Goal: Transaction & Acquisition: Book appointment/travel/reservation

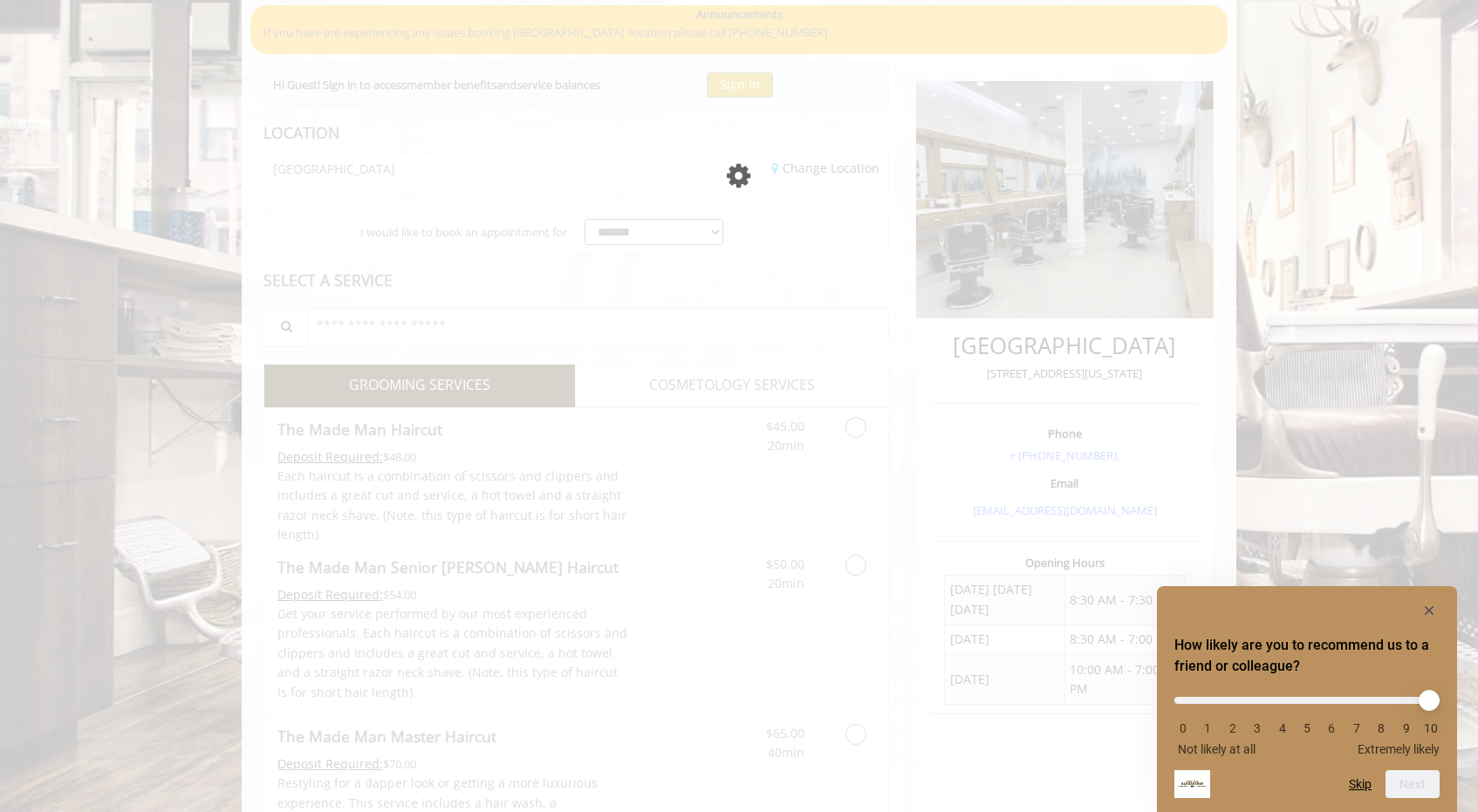
scroll to position [141, 0]
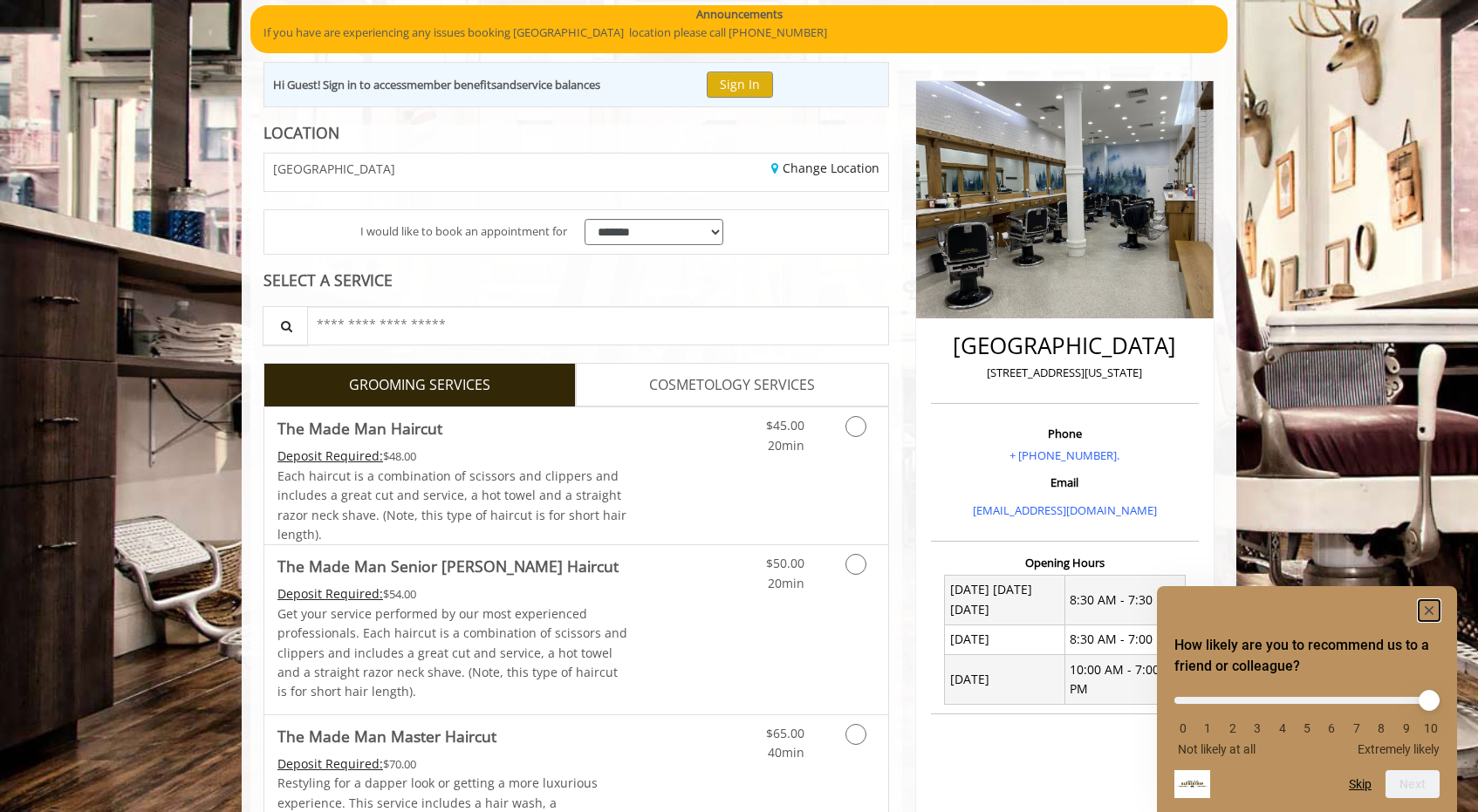
click at [1428, 608] on icon "Hide survey" at bounding box center [1429, 610] width 9 height 9
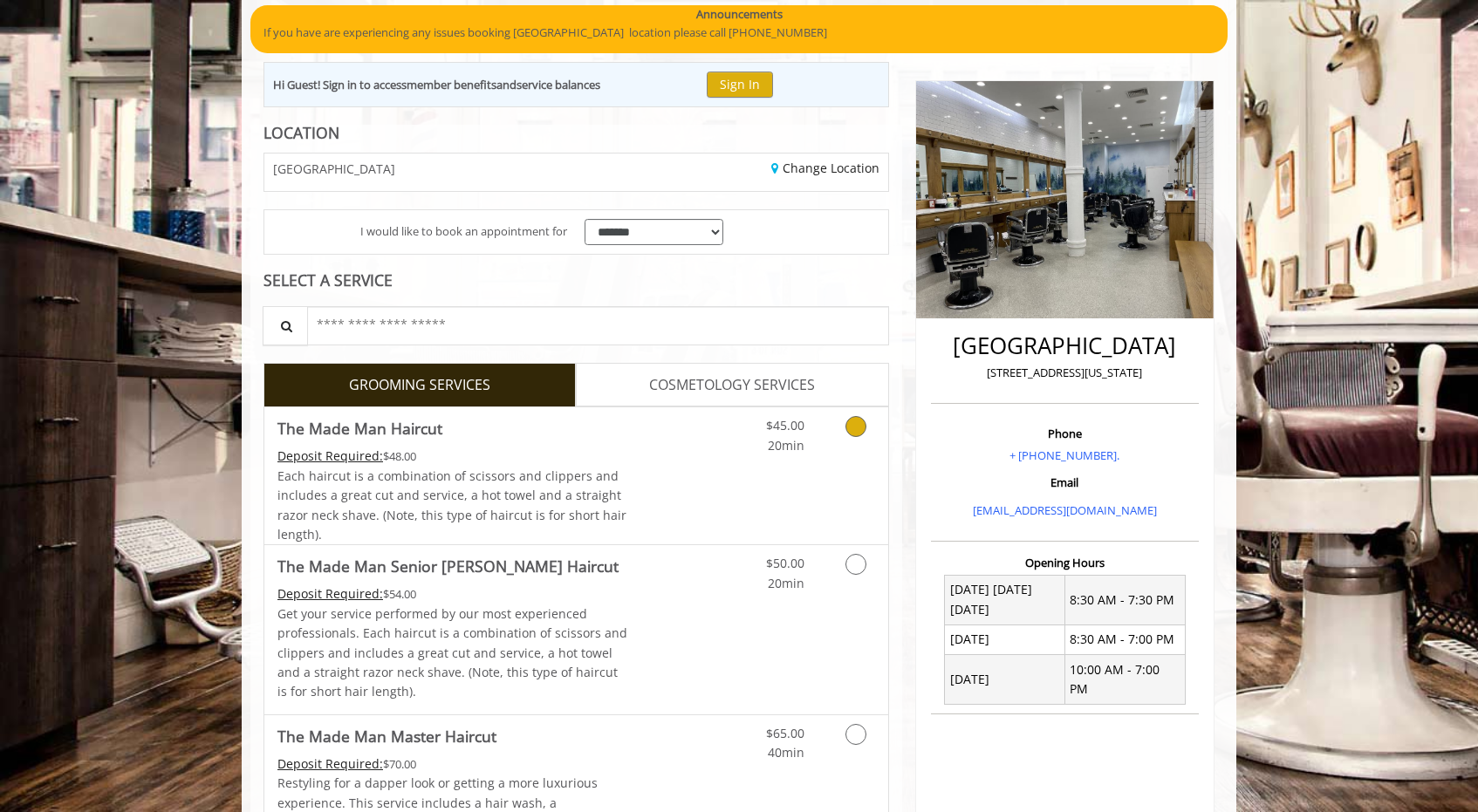
click at [775, 496] on div "$45.00 20min" at bounding box center [810, 475] width 156 height 137
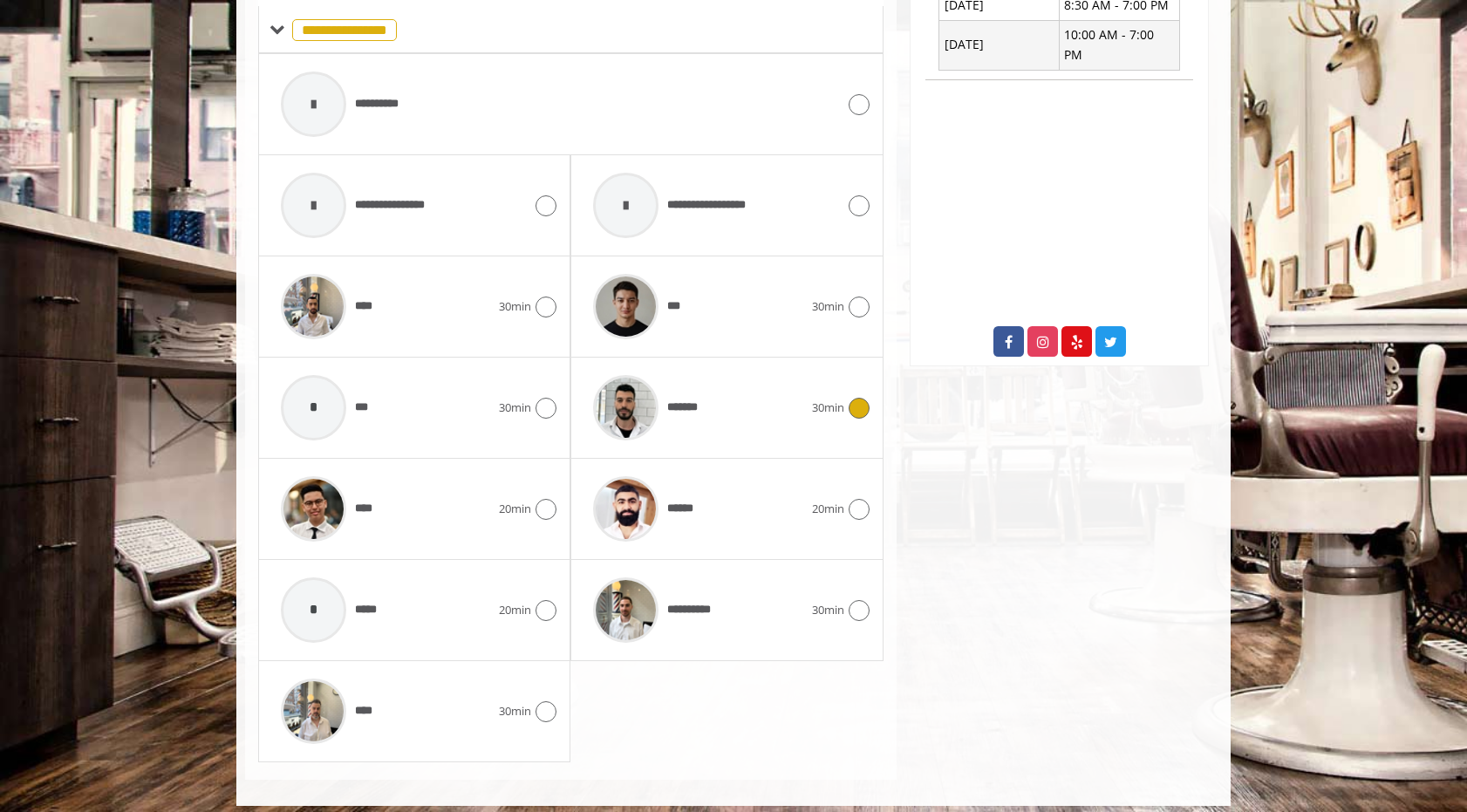
scroll to position [787, 0]
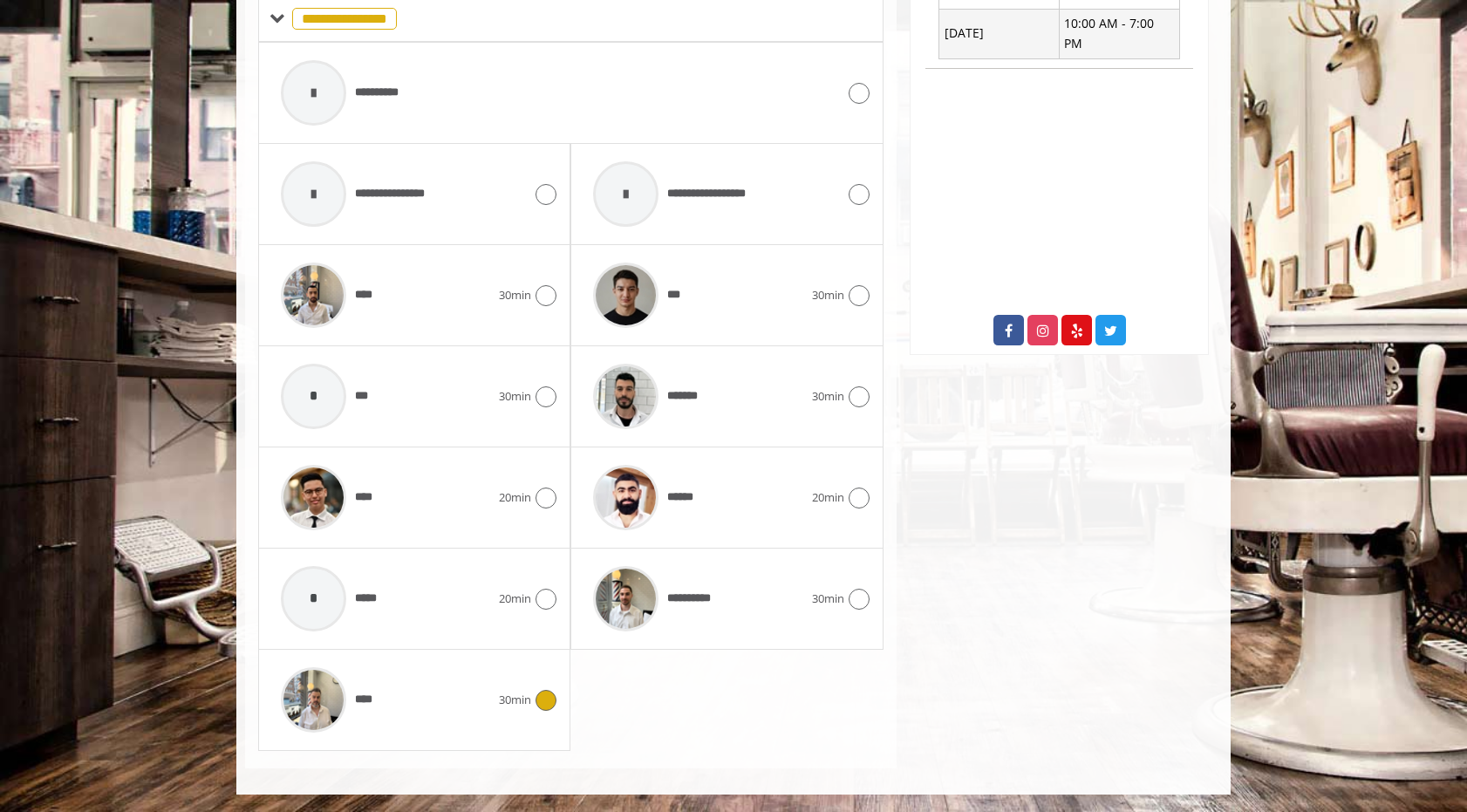
click at [535, 707] on div at bounding box center [543, 700] width 25 height 21
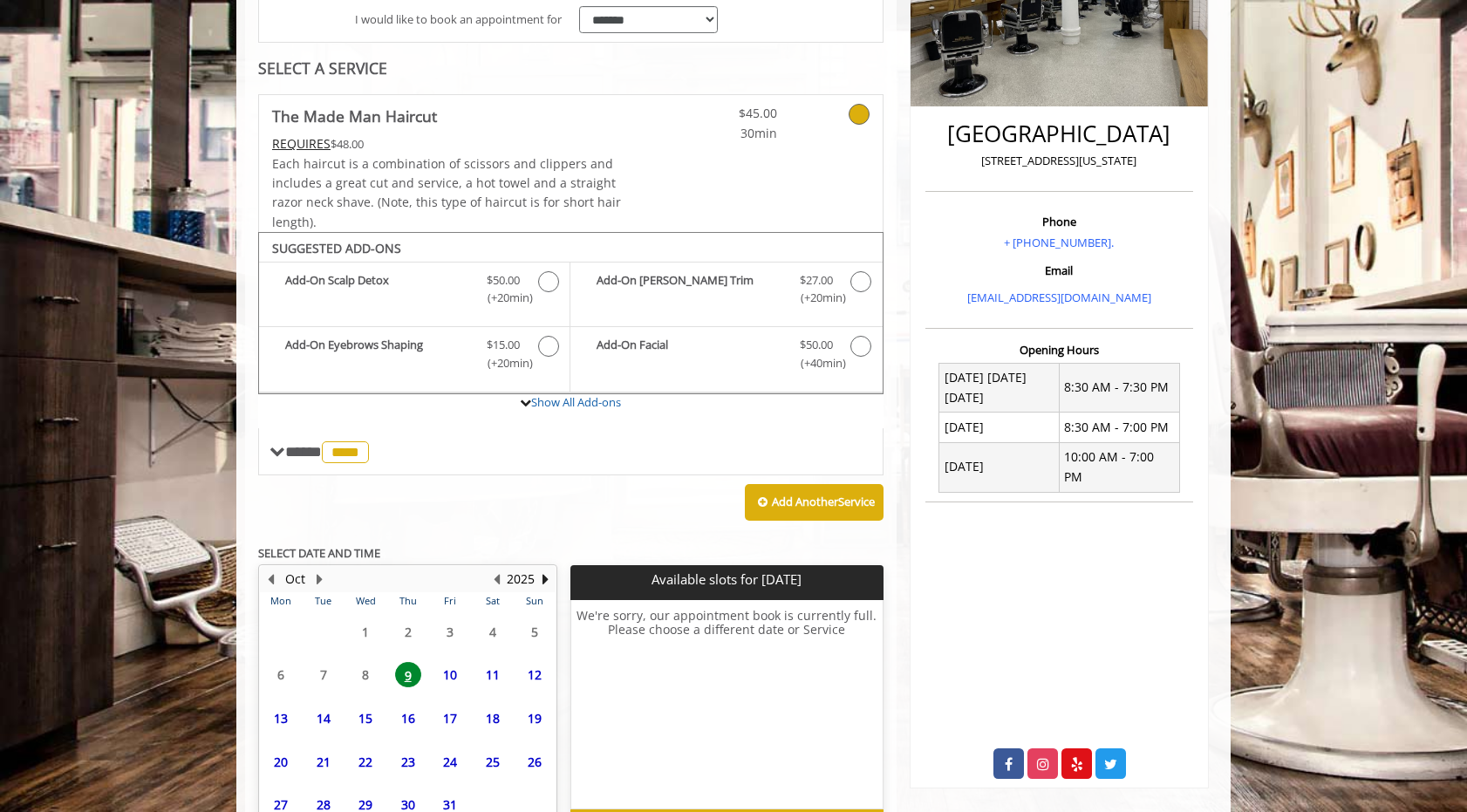
scroll to position [464, 0]
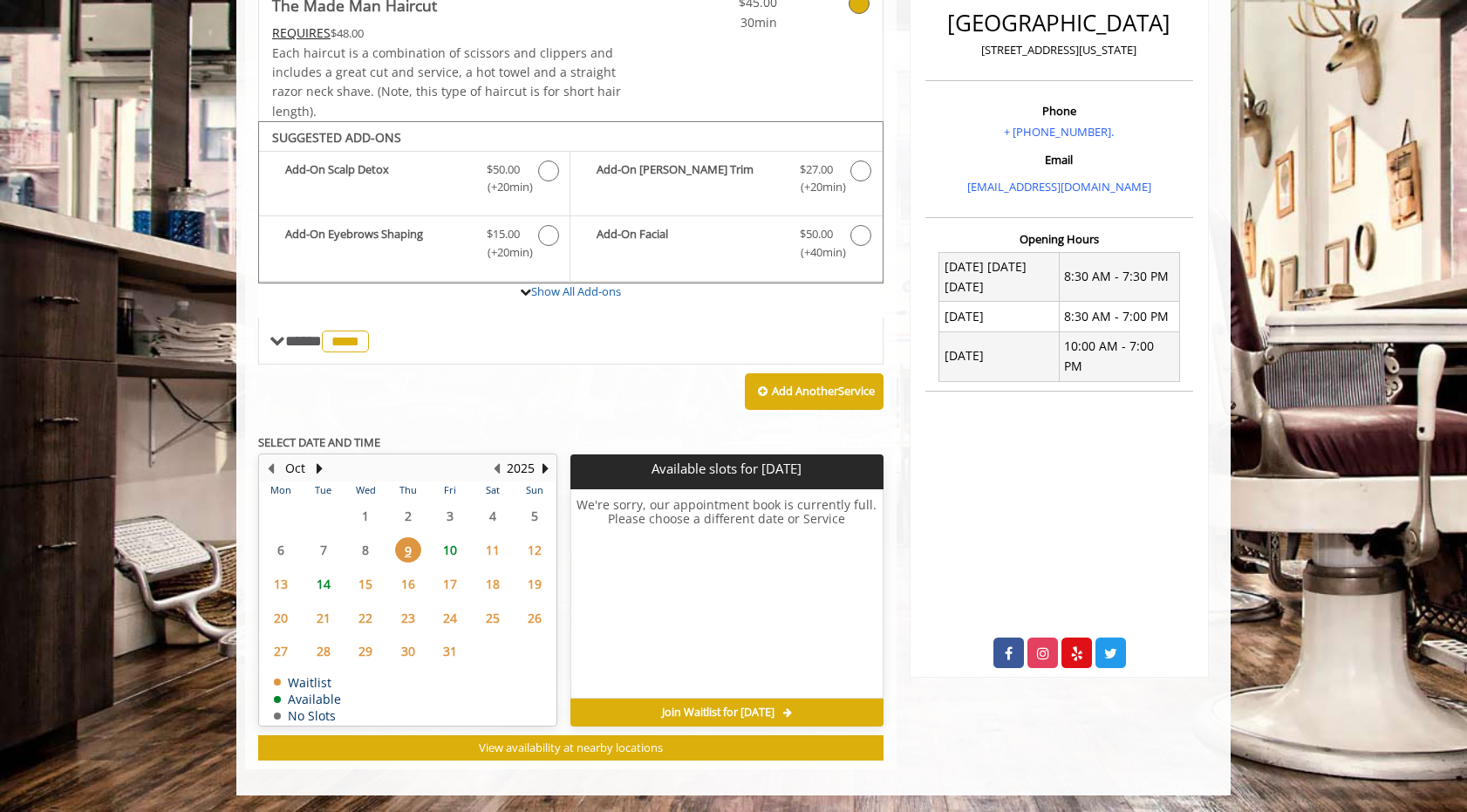
click at [448, 547] on span "10" at bounding box center [450, 549] width 26 height 25
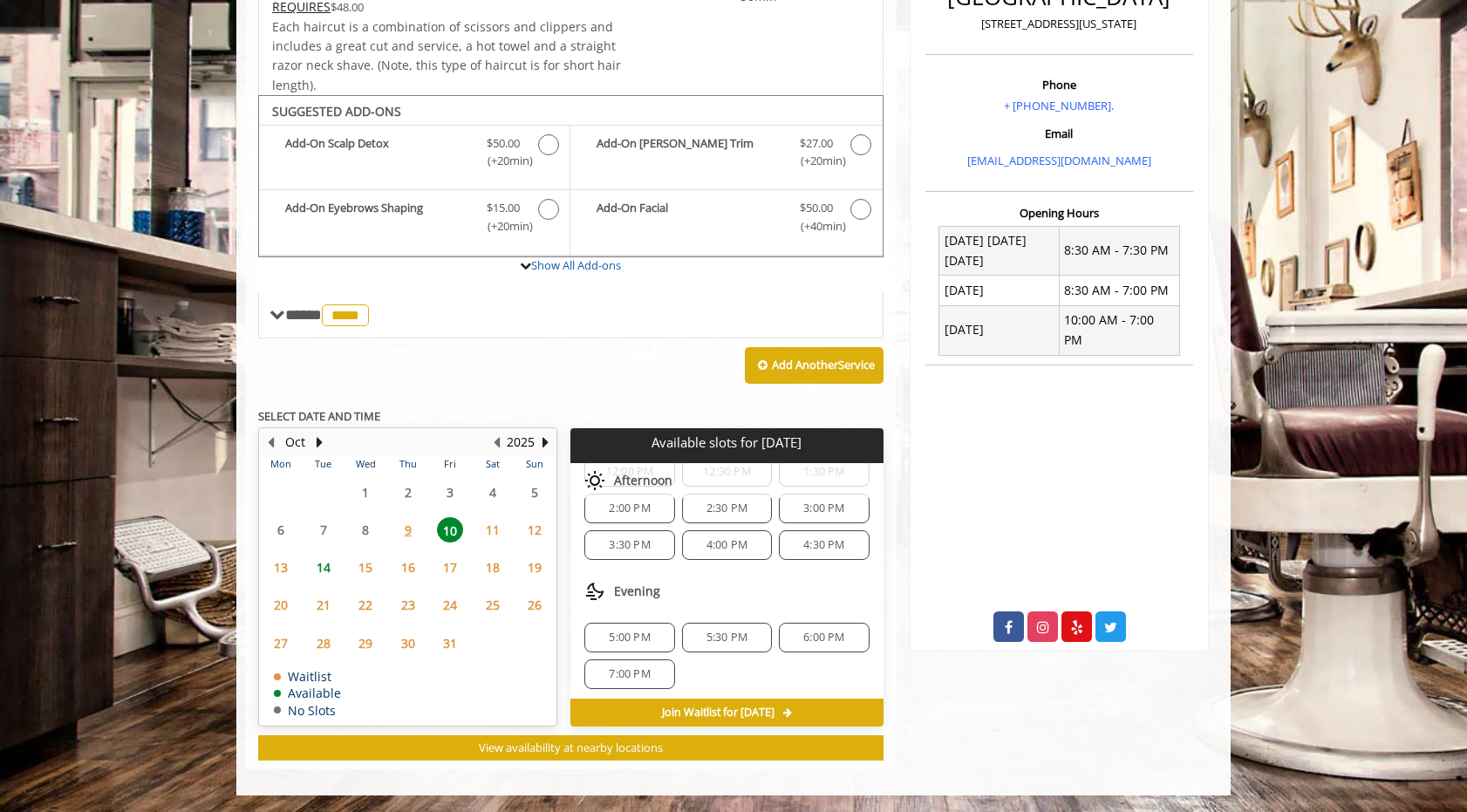
scroll to position [188, 0]
click at [635, 627] on span "5:00 PM" at bounding box center [629, 634] width 41 height 14
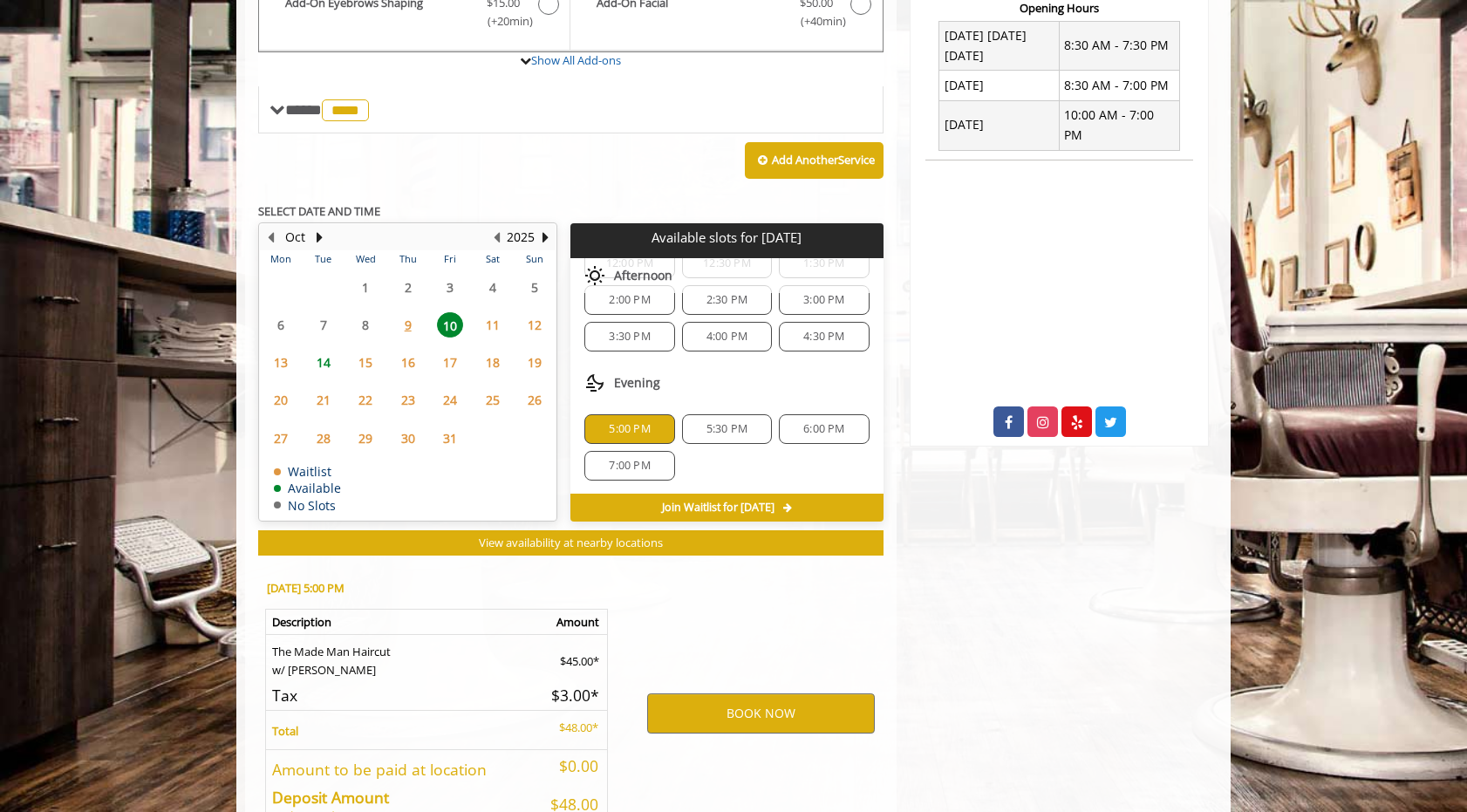
scroll to position [805, 0]
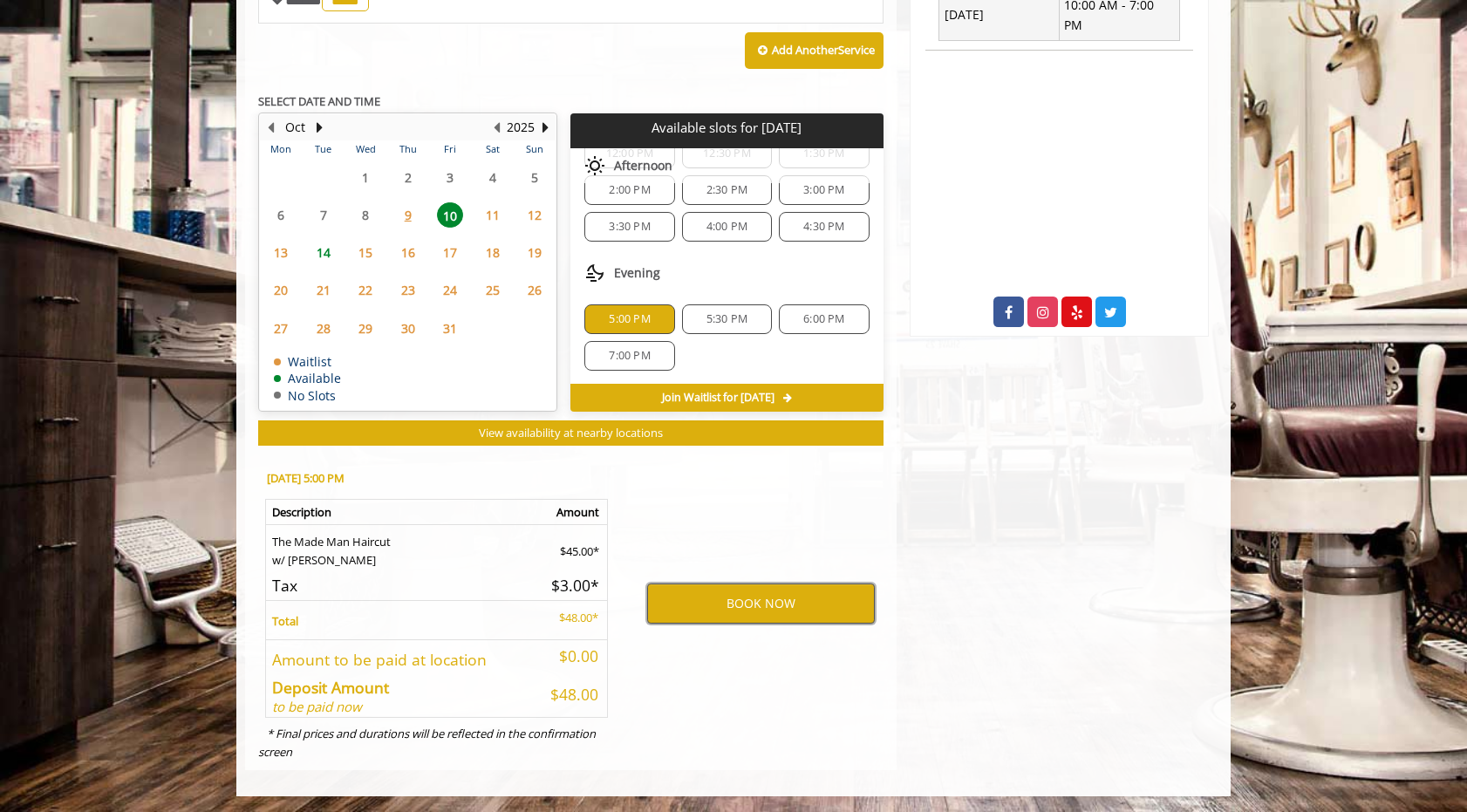
click at [707, 602] on button "BOOK NOW" at bounding box center [761, 603] width 228 height 40
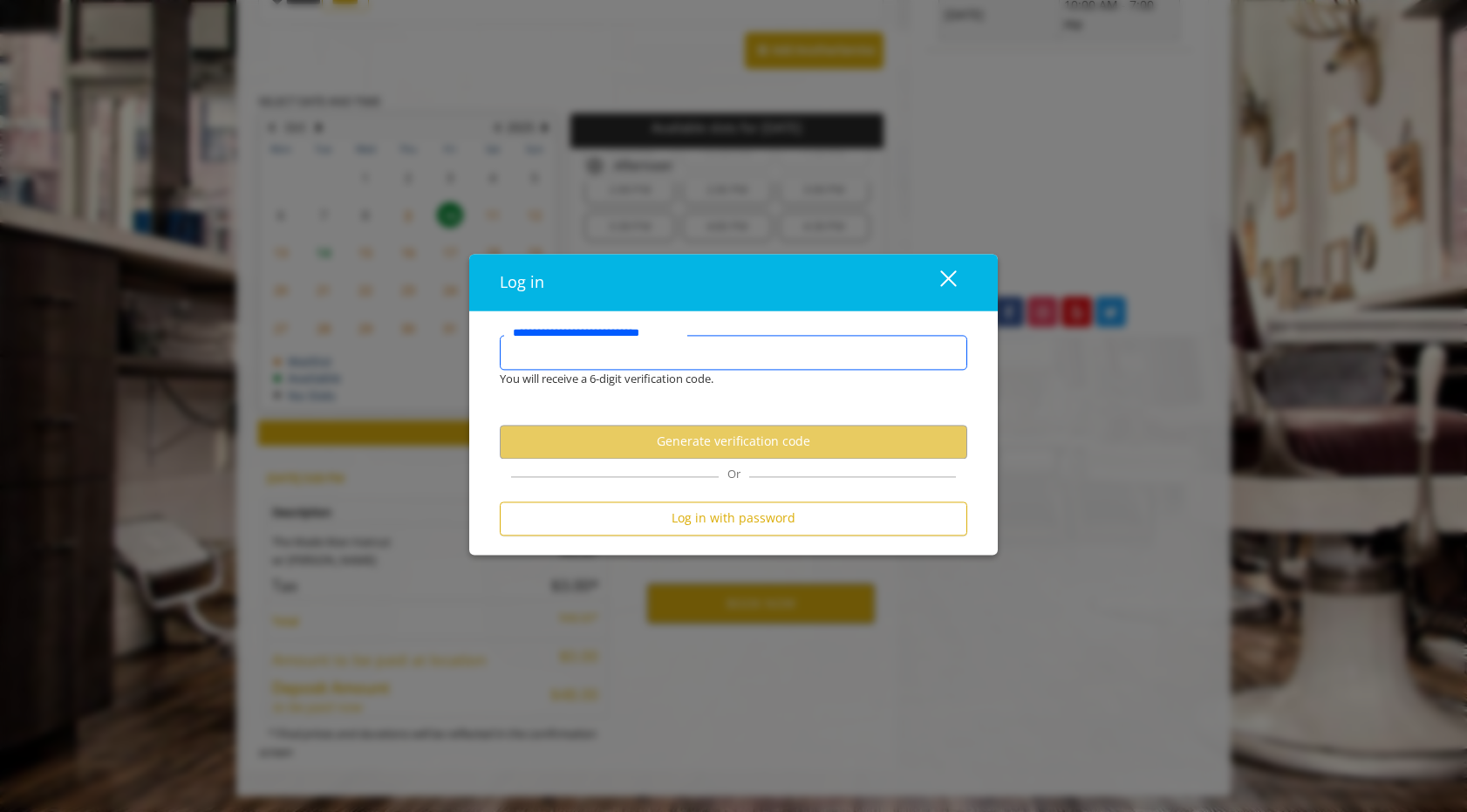
click at [764, 349] on input "**********" at bounding box center [733, 352] width 467 height 35
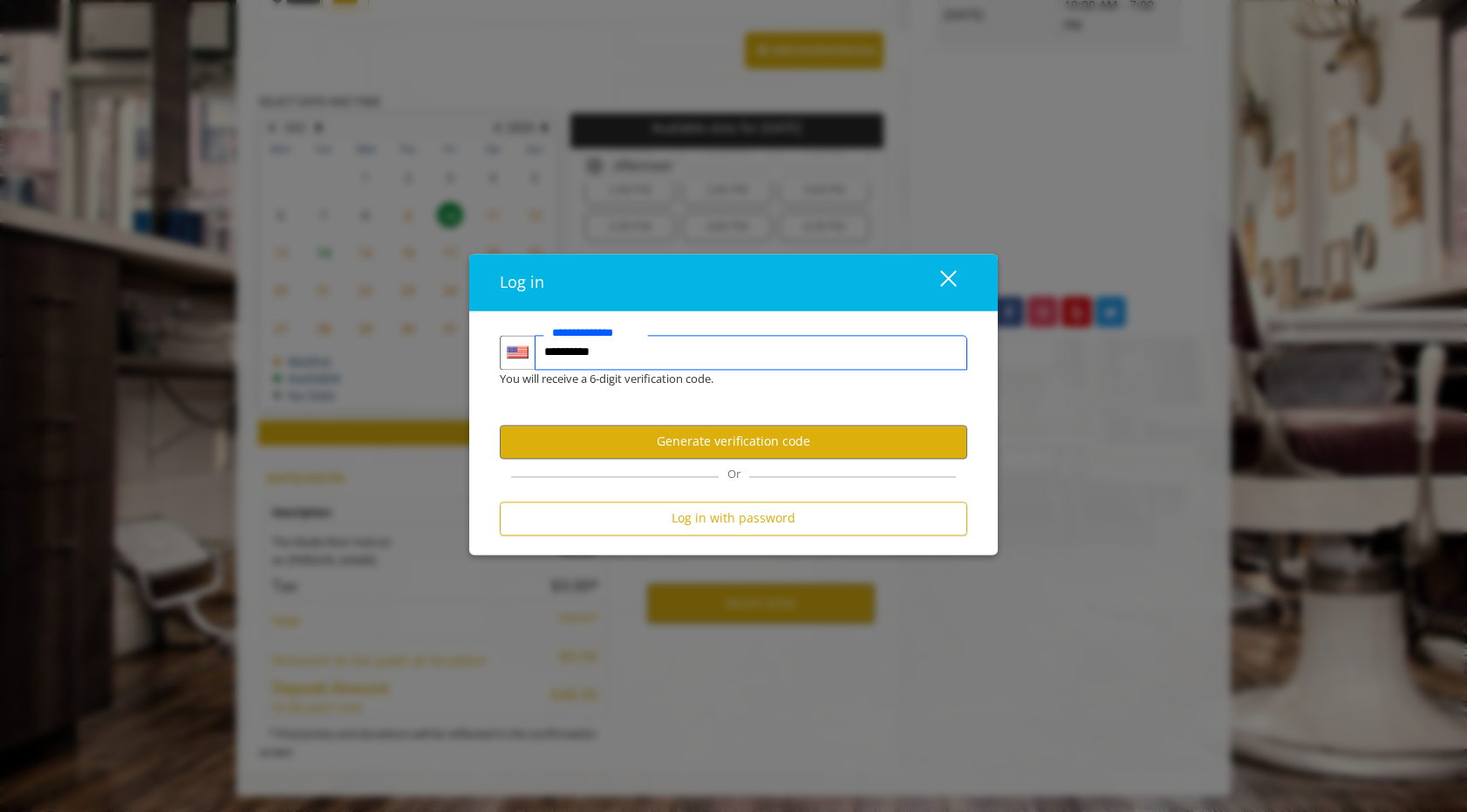
type input "**********"
click at [770, 453] on button "Generate verification code" at bounding box center [733, 441] width 467 height 34
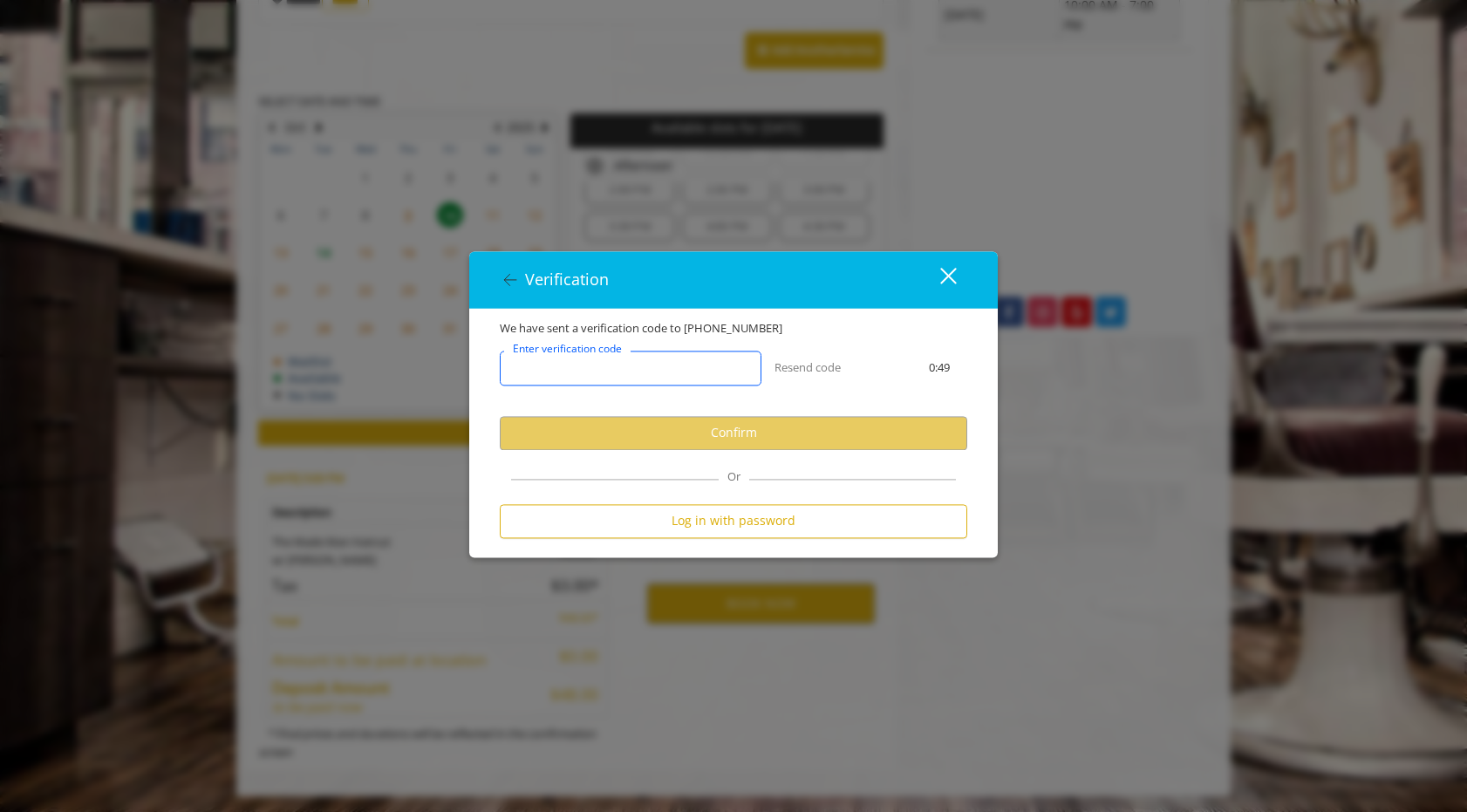
click at [719, 373] on input "Enter verification code" at bounding box center [630, 368] width 262 height 35
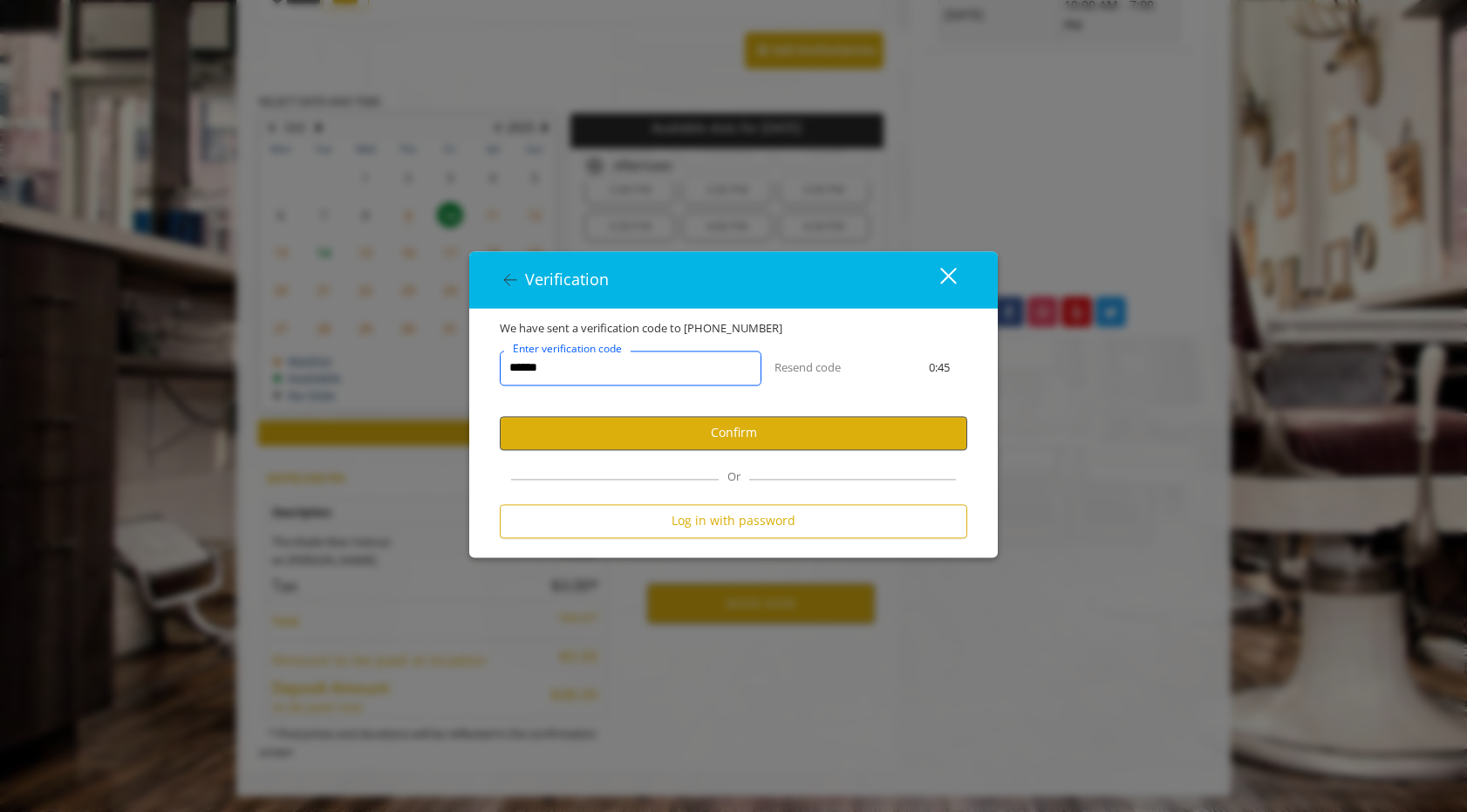
type input "******"
click at [713, 421] on button "Confirm" at bounding box center [733, 432] width 467 height 34
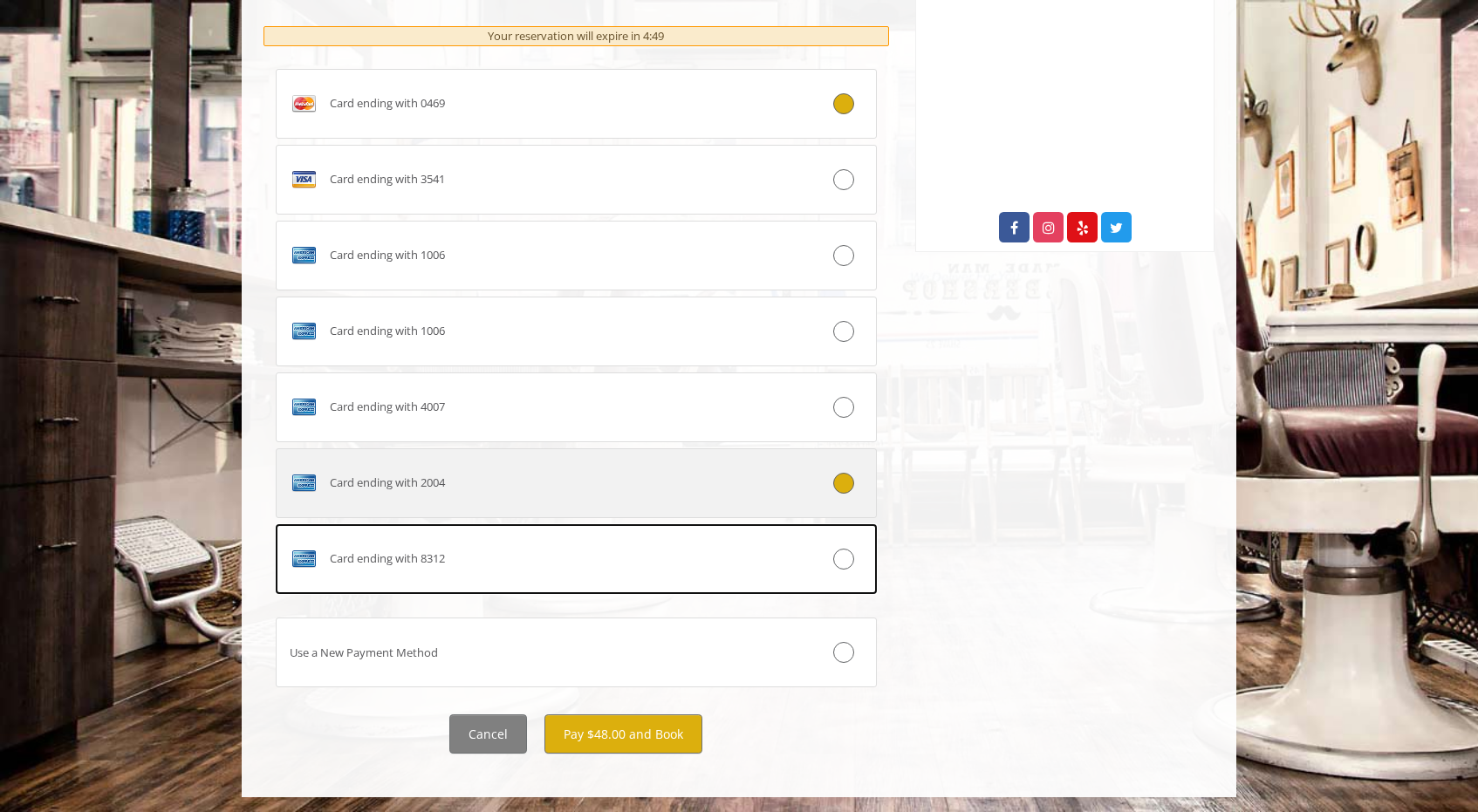
scroll to position [892, 0]
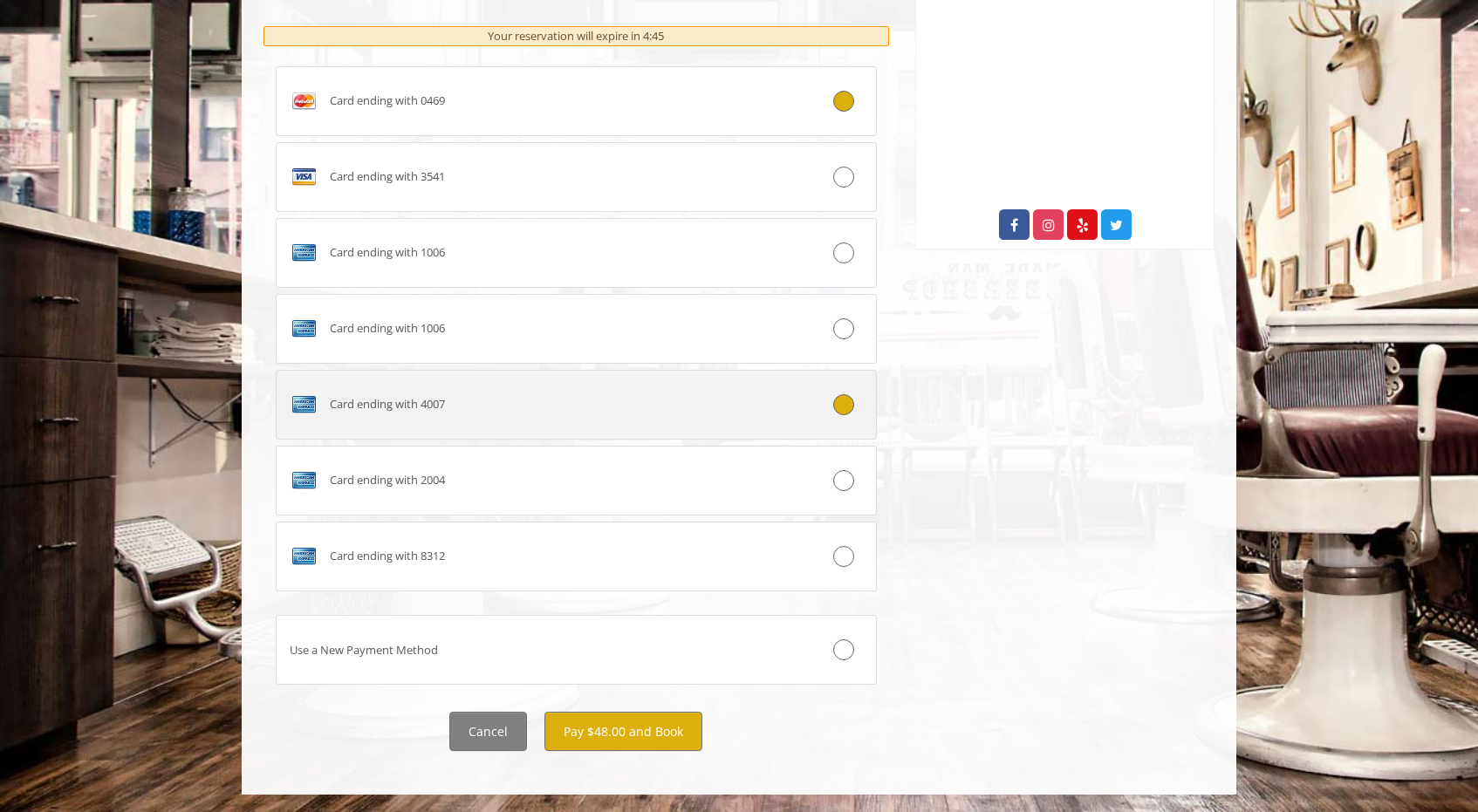
click at [834, 399] on icon at bounding box center [844, 404] width 21 height 21
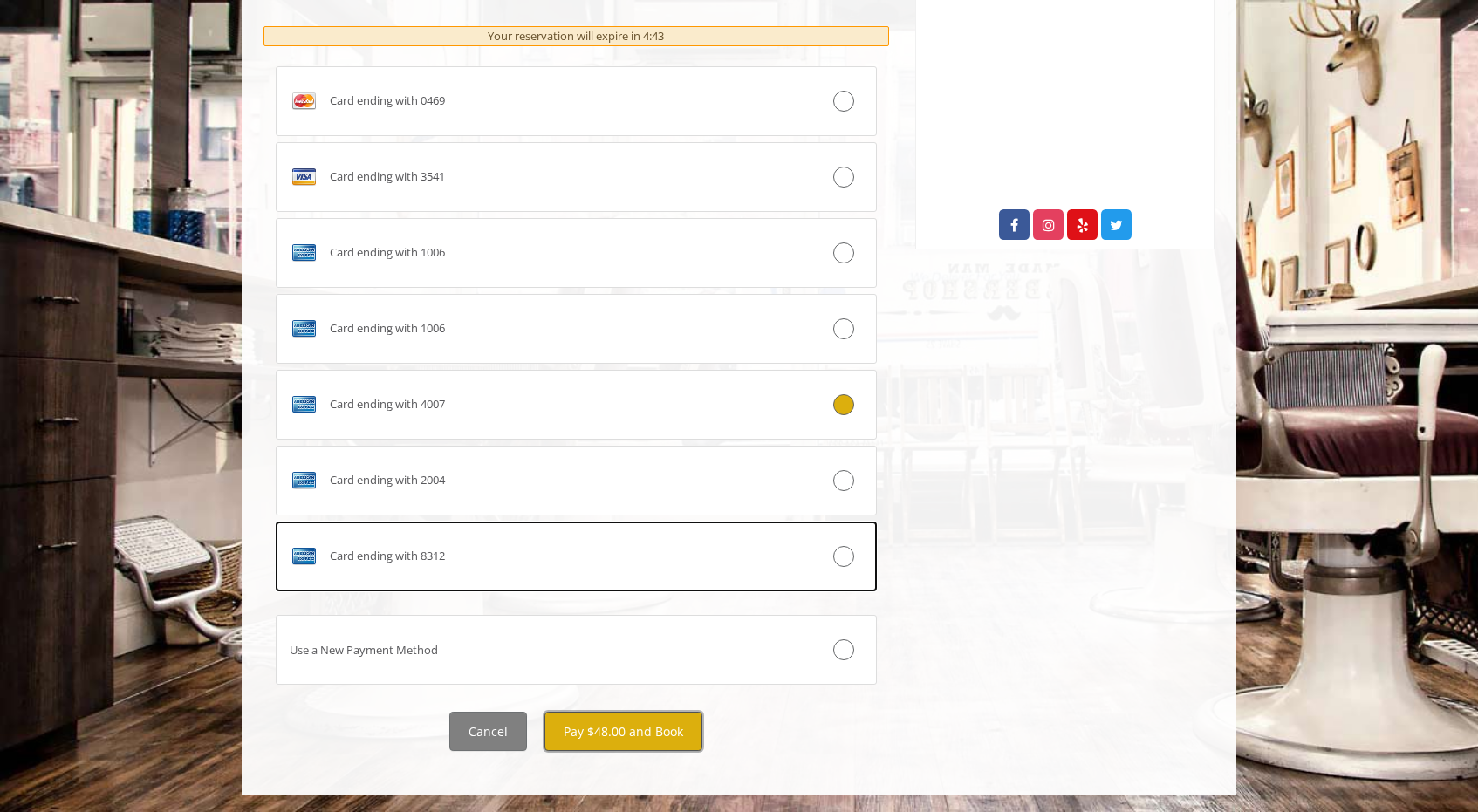
click at [649, 726] on button "Pay $48.00 and Book" at bounding box center [623, 731] width 158 height 39
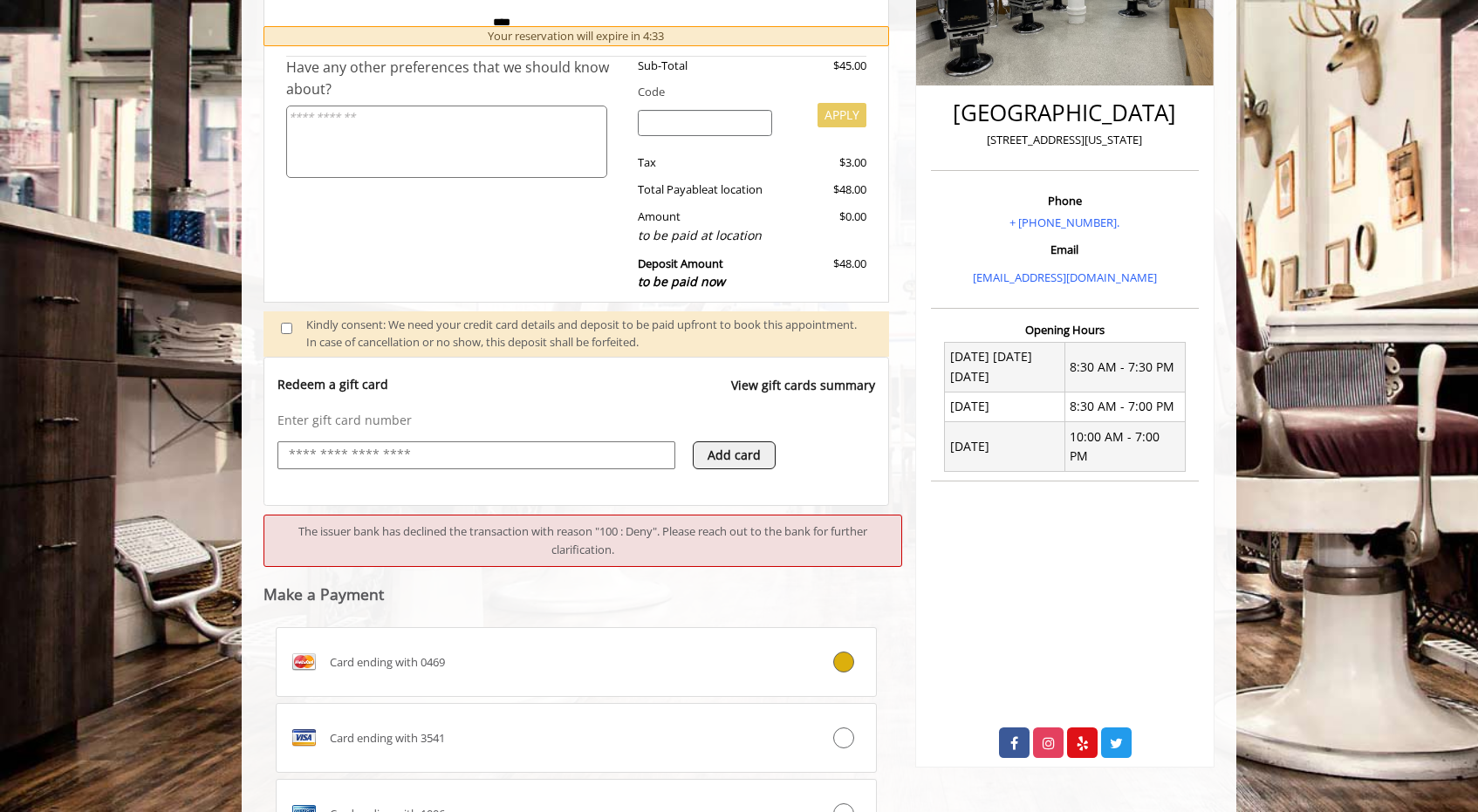
scroll to position [769, 0]
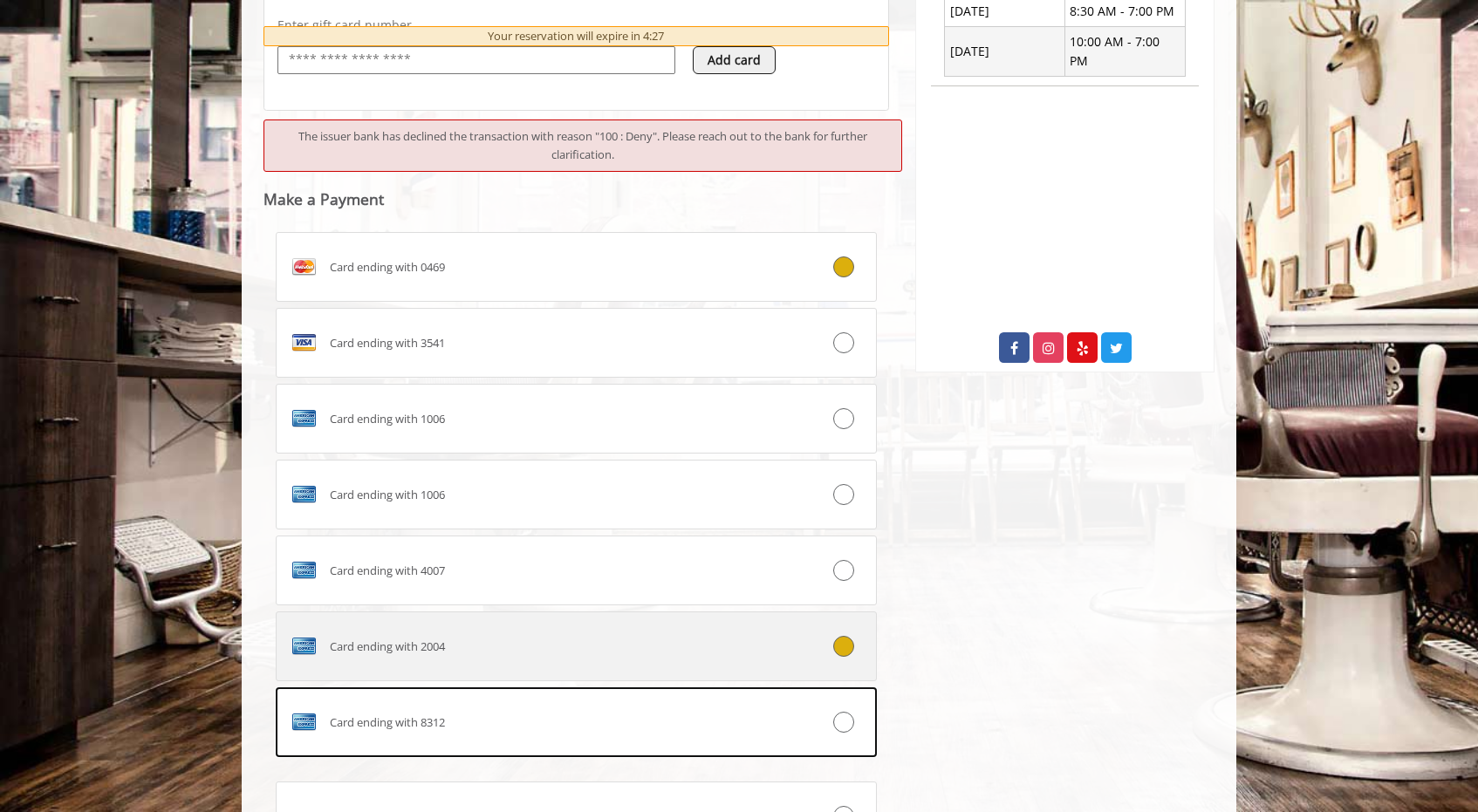
click at [818, 638] on div at bounding box center [825, 646] width 100 height 21
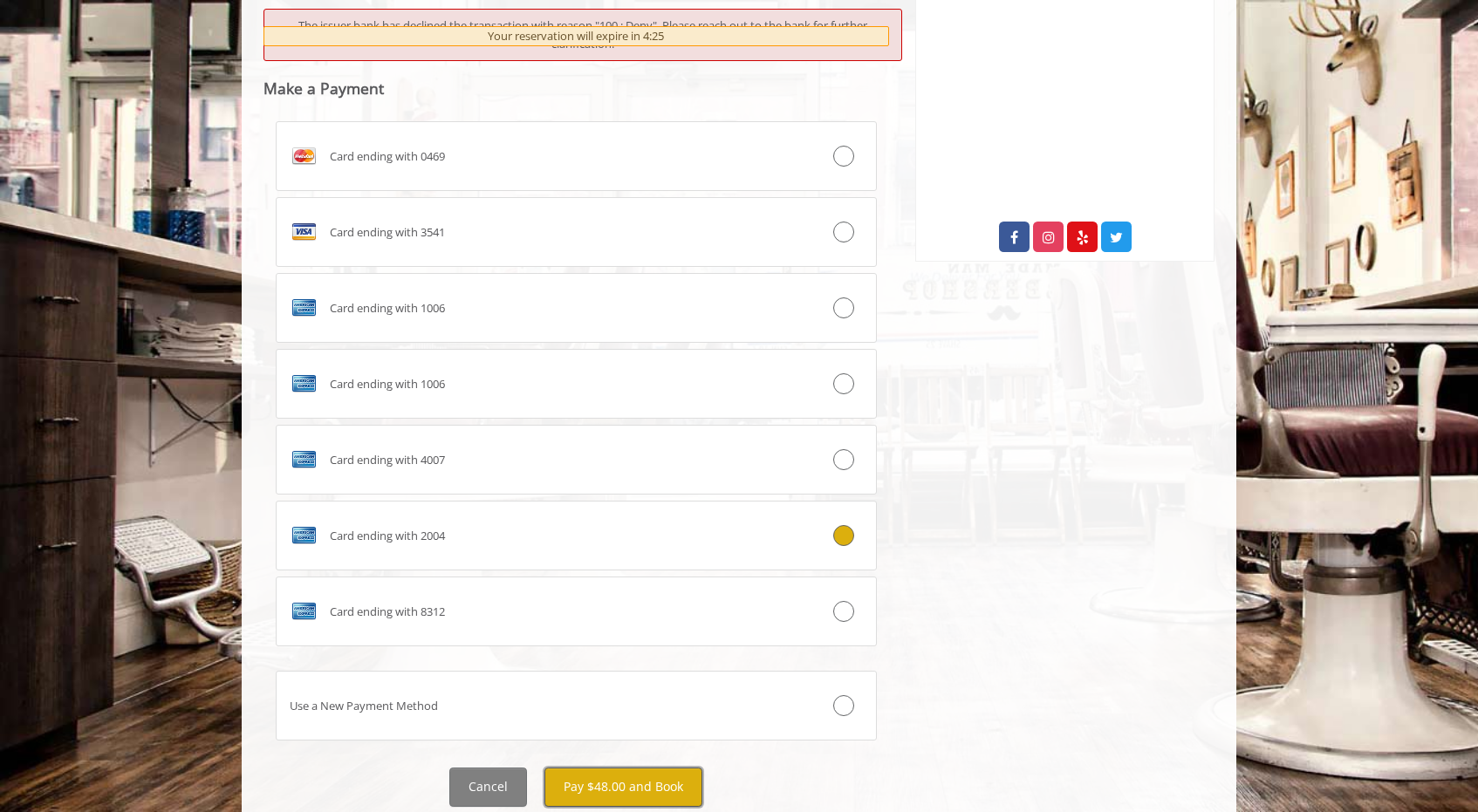
click at [633, 772] on button "Pay $48.00 and Book" at bounding box center [623, 787] width 158 height 39
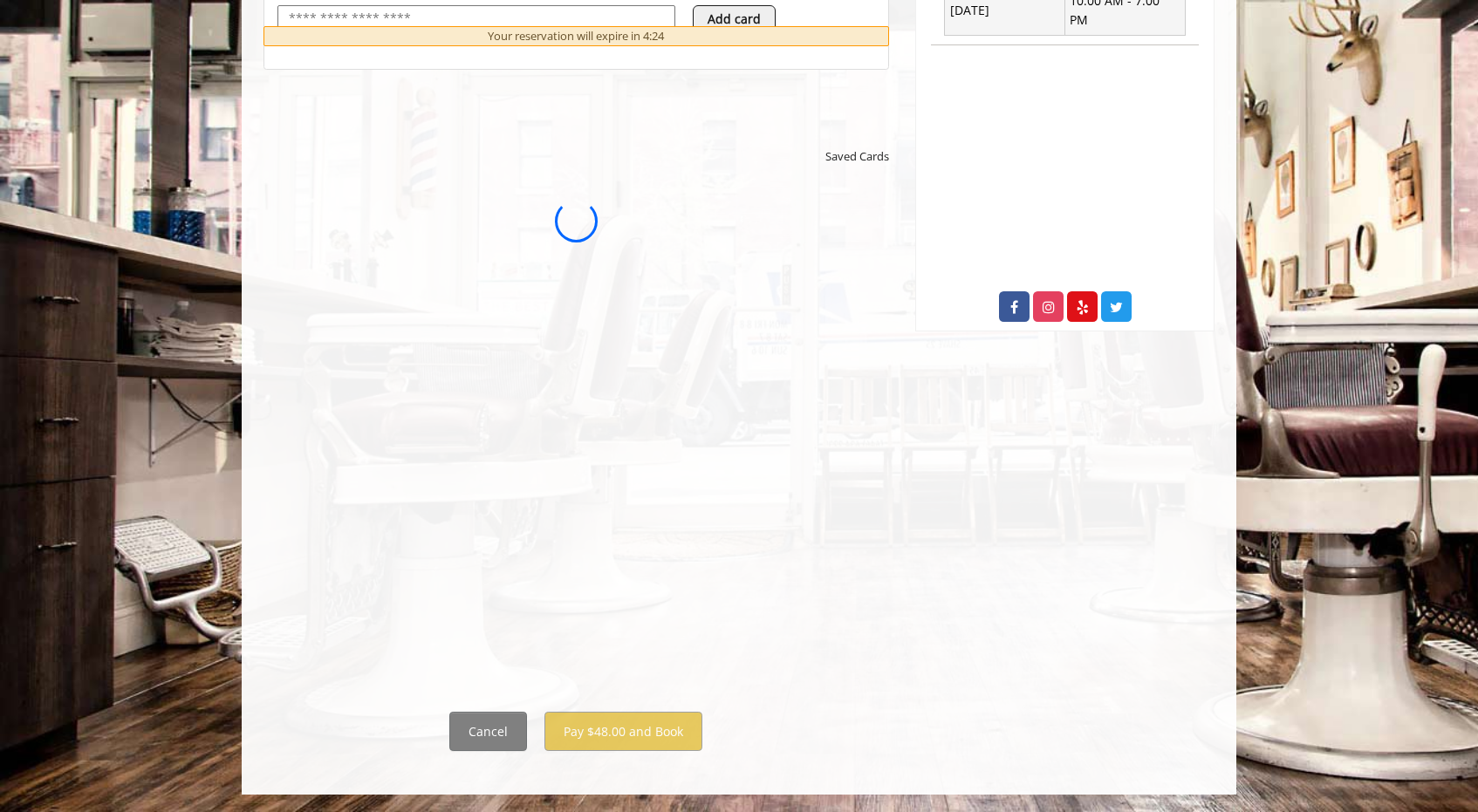
scroll to position [0, 0]
